Goal: Information Seeking & Learning: Learn about a topic

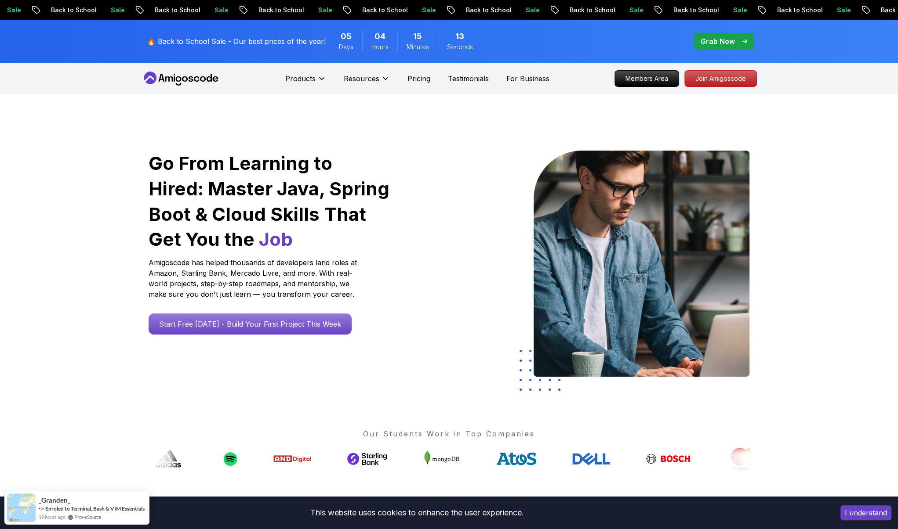
click at [645, 88] on nav "Products Resources Pricing Testimonials For Business Members Area Join Amigosco…" at bounding box center [448, 79] width 615 height 32
click at [645, 81] on p "Members Area" at bounding box center [646, 78] width 61 height 15
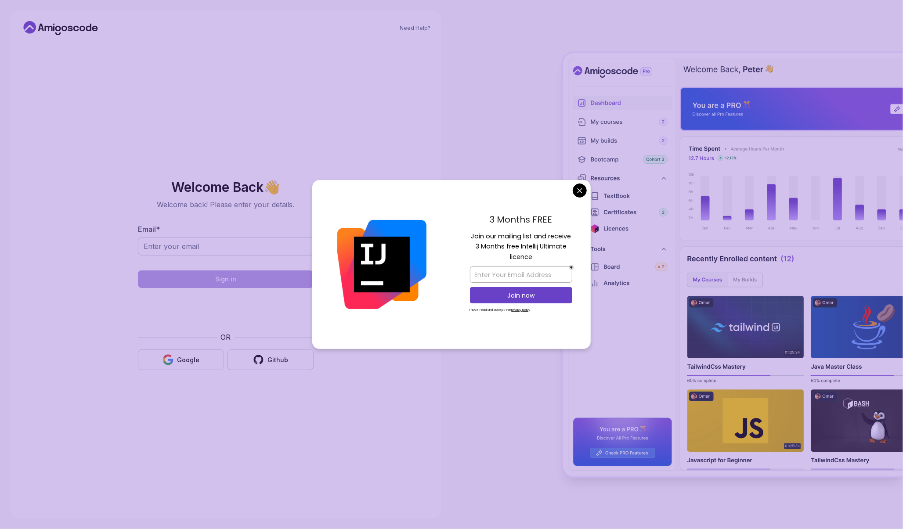
click at [56, 330] on div "Need Help? Welcome Back 👋 Welcome back! Please enter your details. Email * Sign…" at bounding box center [226, 265] width 431 height 508
click at [16, 289] on div "Need Help? Welcome Back 👋 Welcome back! Please enter your details. Email * Sign…" at bounding box center [226, 265] width 431 height 508
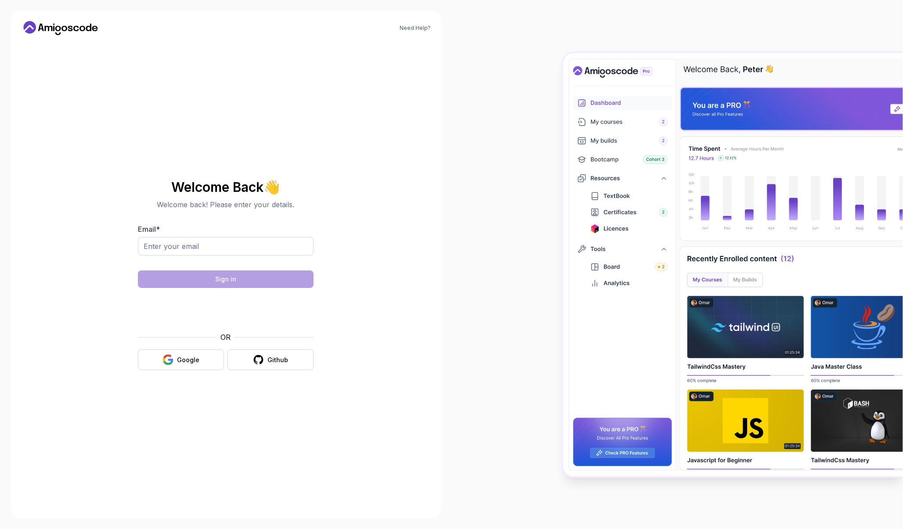
click at [577, 188] on body "Need Help? Welcome Back 👋 Welcome back! Please enter your details. Email * Sign…" at bounding box center [451, 264] width 903 height 529
click at [70, 23] on icon at bounding box center [60, 28] width 79 height 14
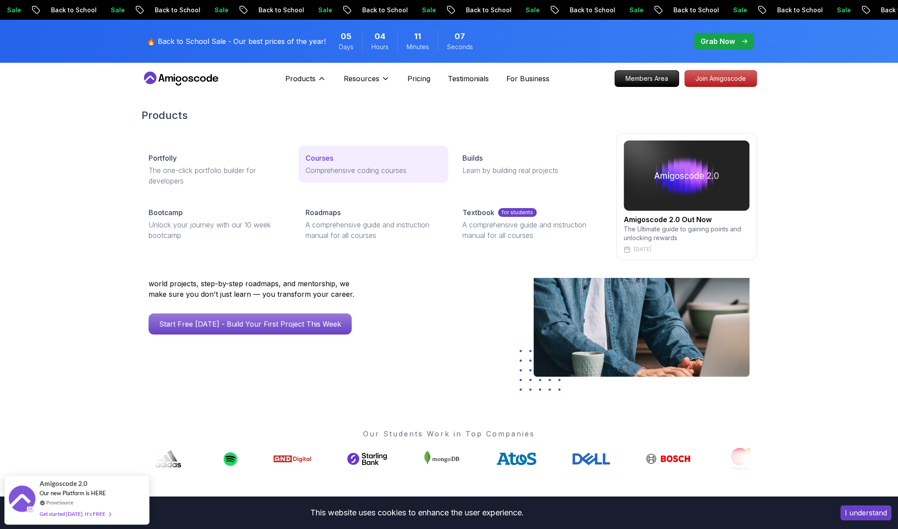
click at [331, 163] on p "Courses" at bounding box center [319, 158] width 28 height 11
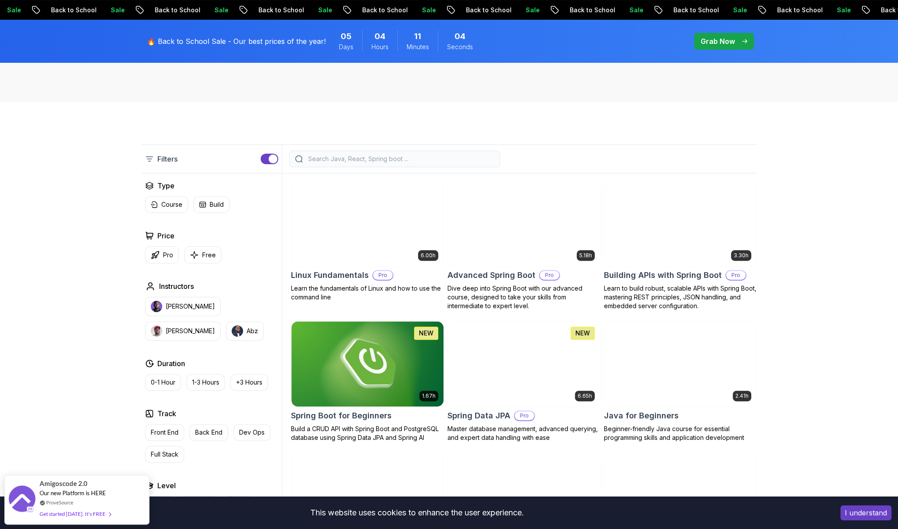
scroll to position [163, 0]
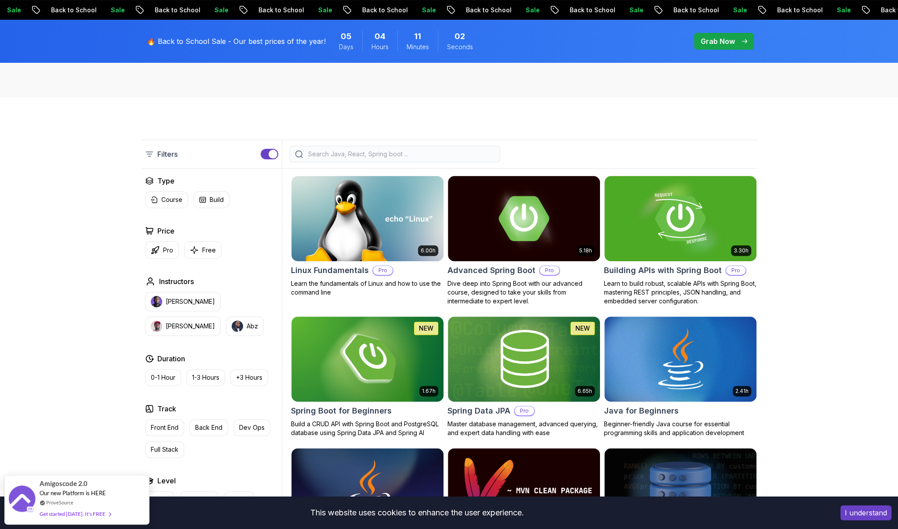
click at [380, 150] on input "search" at bounding box center [400, 154] width 188 height 9
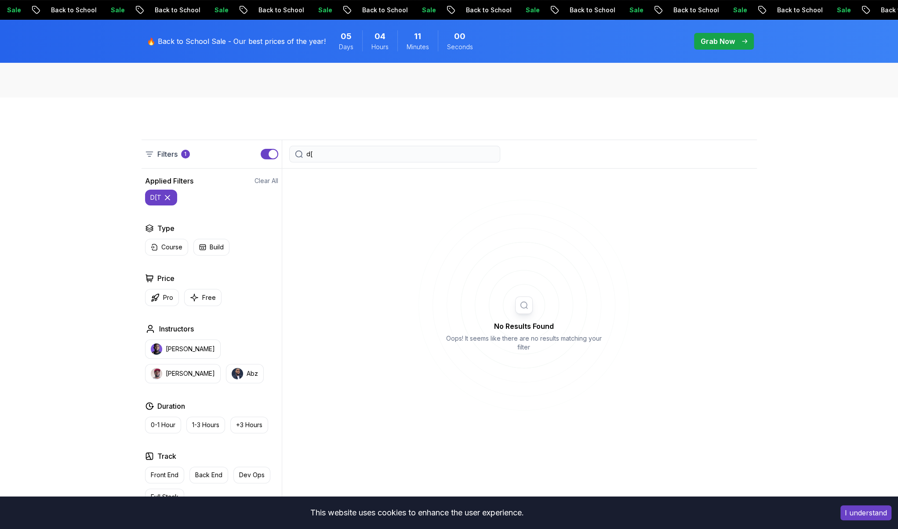
type input "d"
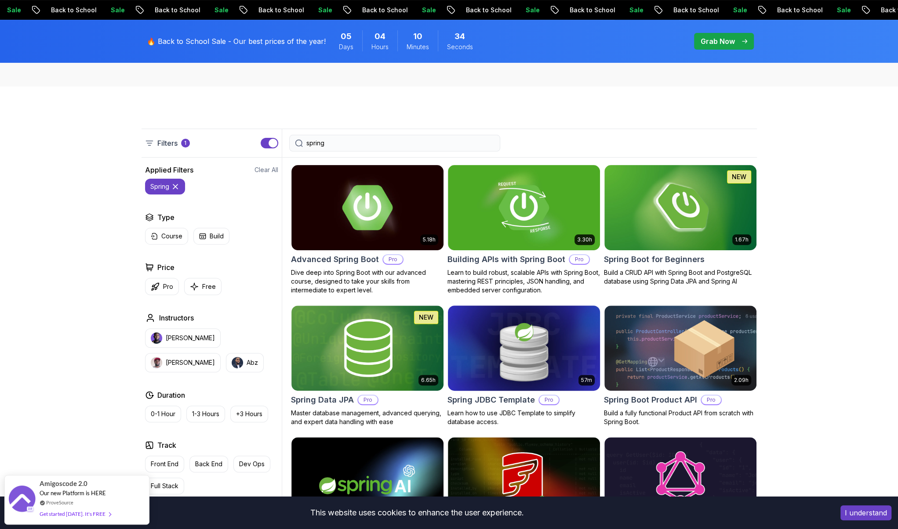
scroll to position [133, 0]
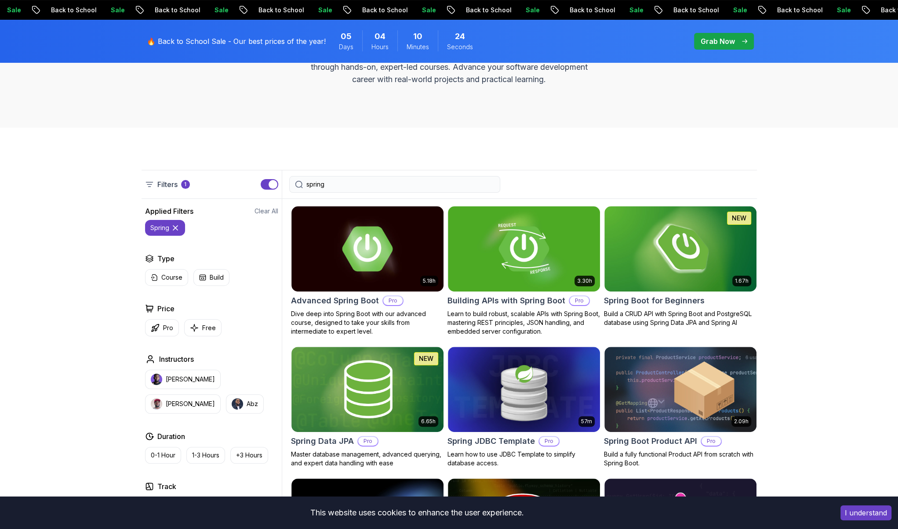
click at [340, 187] on input "spring" at bounding box center [400, 184] width 188 height 9
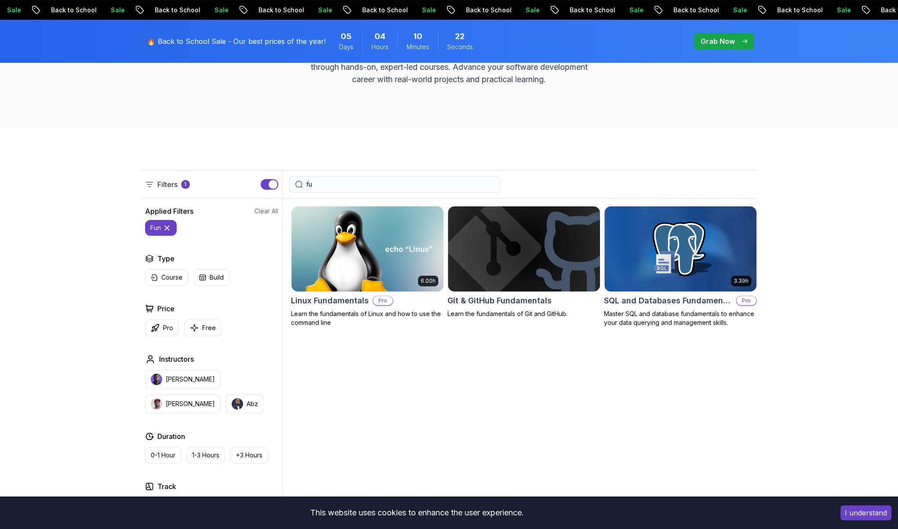
type input "f"
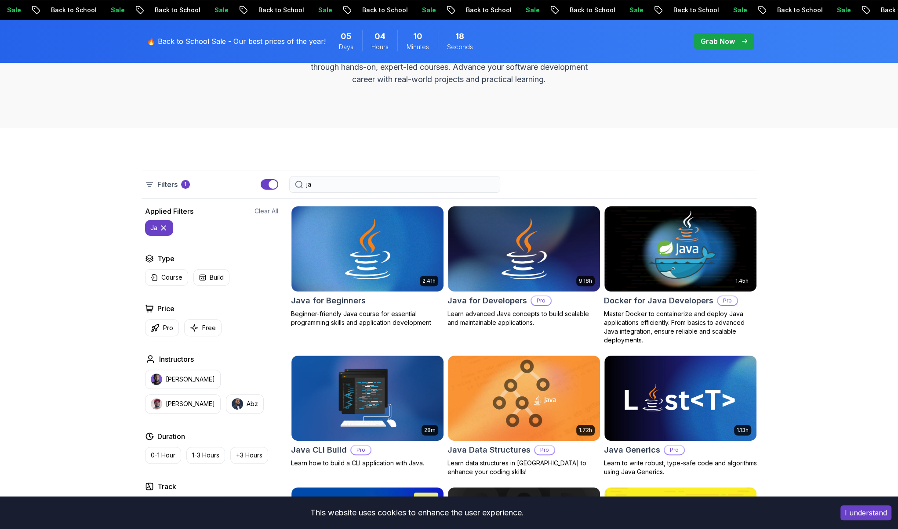
type input "j"
type input "java"
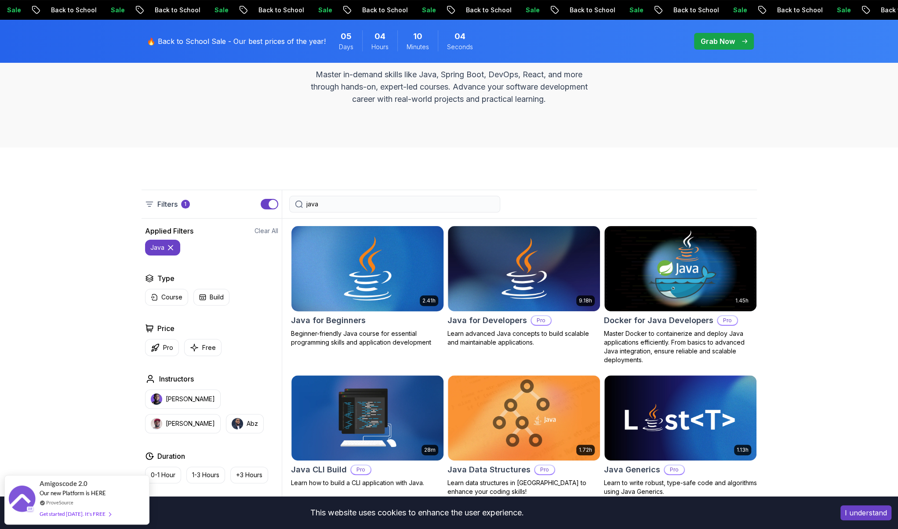
scroll to position [118, 0]
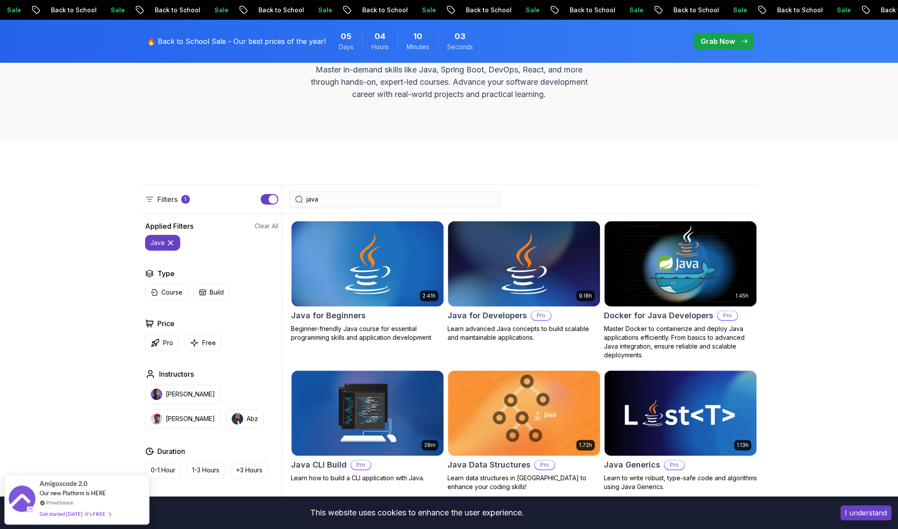
click at [326, 198] on input "java" at bounding box center [400, 199] width 188 height 9
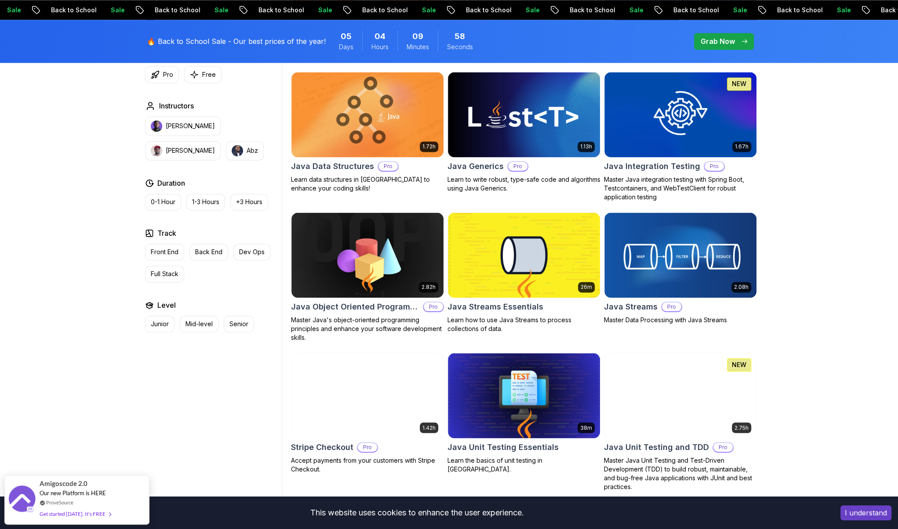
scroll to position [1274, 0]
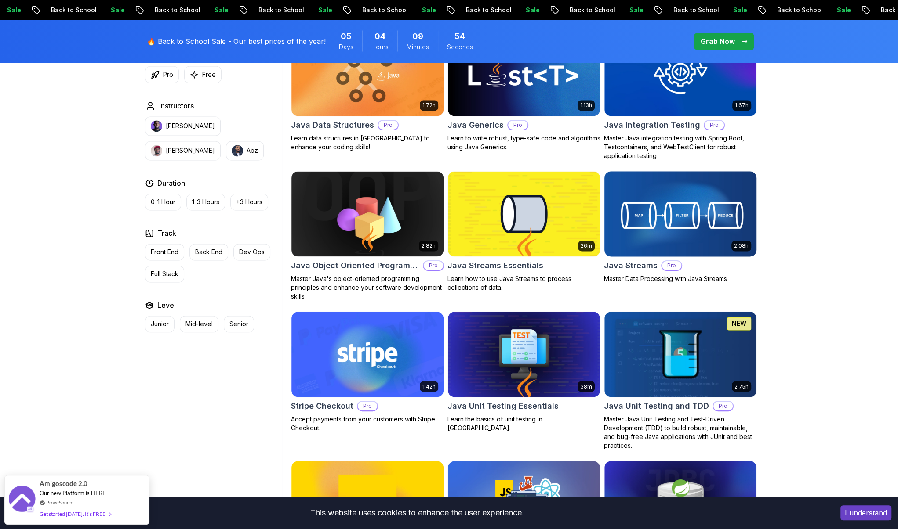
click at [634, 240] on img at bounding box center [679, 213] width 159 height 89
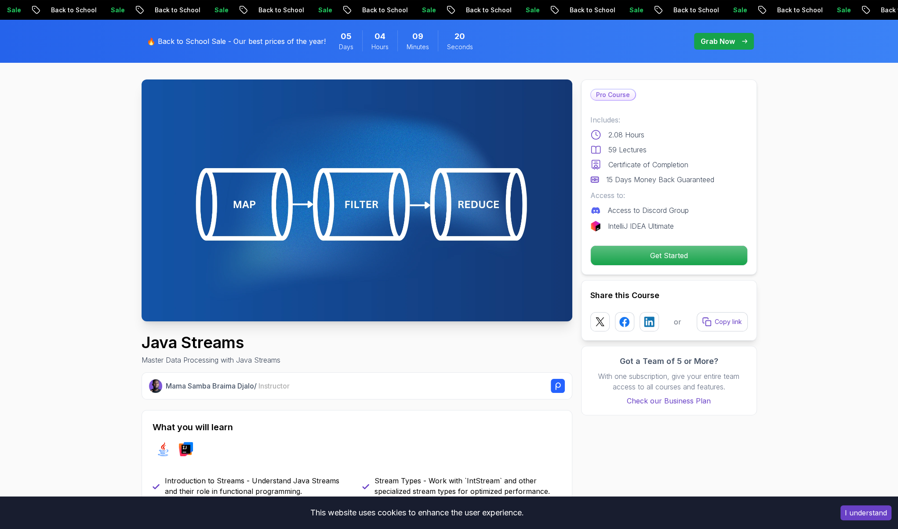
scroll to position [31, 0]
